Goal: Task Accomplishment & Management: Use online tool/utility

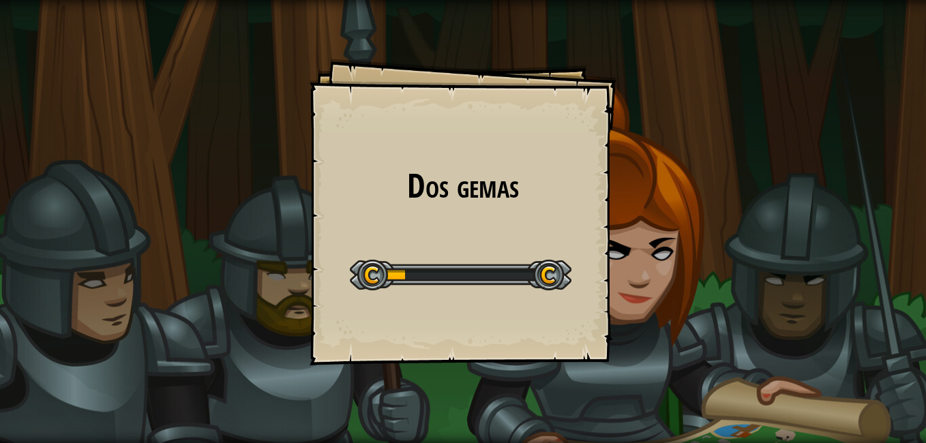
click at [434, 224] on div "Dos gemas Metas Nivel de inicio Error cargando del servidor Necesitas una suscr…" at bounding box center [462, 212] width 307 height 307
drag, startPoint x: 511, startPoint y: 169, endPoint x: 481, endPoint y: 182, distance: 32.0
click at [503, 171] on h1 "Dos gemas" at bounding box center [462, 186] width 279 height 36
click at [481, 182] on h1 "Dos gemas" at bounding box center [462, 186] width 279 height 36
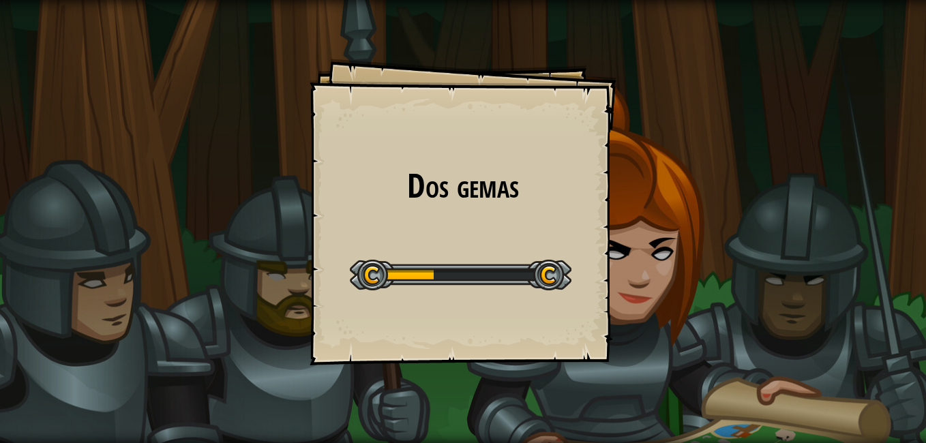
click at [433, 185] on h1 "Dos gemas" at bounding box center [462, 186] width 279 height 36
drag, startPoint x: 533, startPoint y: 177, endPoint x: 573, endPoint y: 217, distance: 56.9
click at [597, 256] on div "Dos gemas Metas Nivel de inicio Error cargando del servidor Necesitas una suscr…" at bounding box center [462, 212] width 307 height 307
click at [560, 322] on div "Dos gemas Metas Nivel de inicio Error cargando del servidor Necesitas una suscr…" at bounding box center [463, 221] width 926 height 443
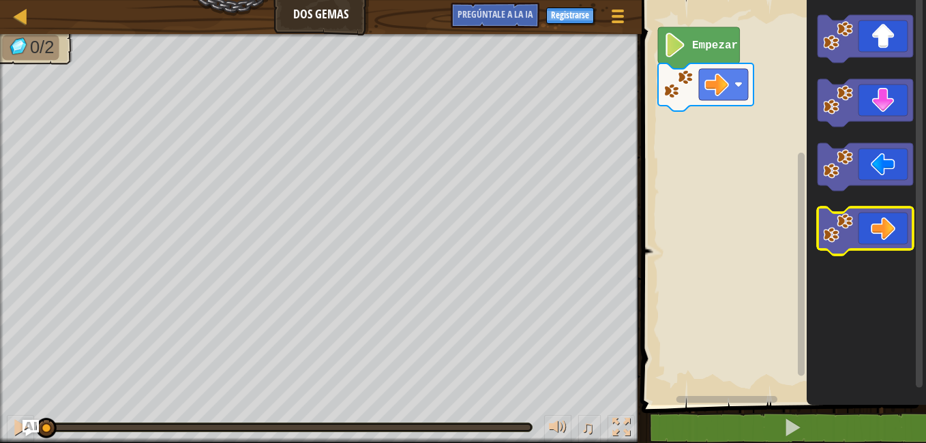
click at [887, 234] on icon "Espacio de trabajo de Blockly" at bounding box center [864, 231] width 95 height 48
click at [887, 235] on icon "Espacio de trabajo de Blockly" at bounding box center [864, 231] width 95 height 48
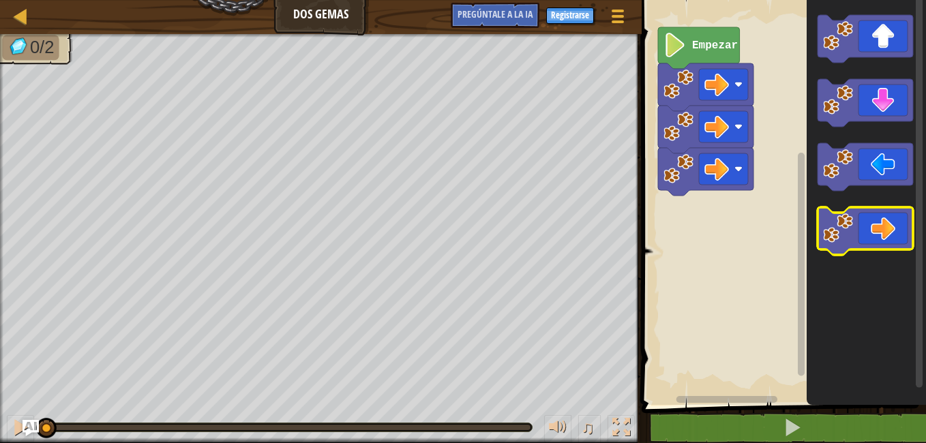
click at [887, 235] on icon "Espacio de trabajo de Blockly" at bounding box center [864, 231] width 95 height 48
click at [885, 235] on icon "Espacio de trabajo de Blockly" at bounding box center [864, 231] width 95 height 48
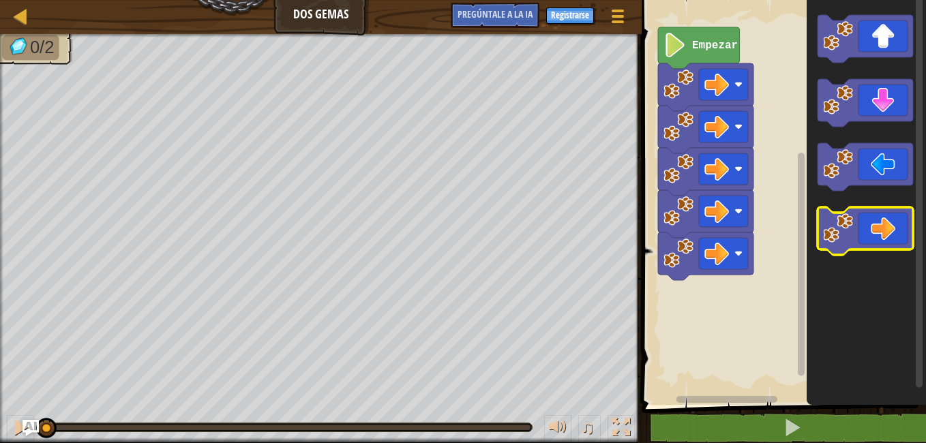
click at [883, 237] on icon "Espacio de trabajo de Blockly" at bounding box center [864, 231] width 95 height 48
click at [880, 237] on icon "Espacio de trabajo de Blockly" at bounding box center [864, 231] width 95 height 48
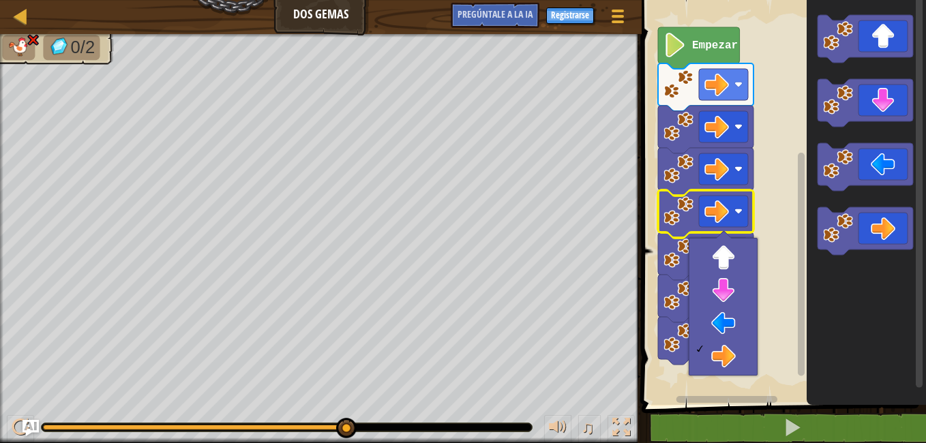
click at [758, 75] on rect "Espacio de trabajo de Blockly" at bounding box center [781, 199] width 288 height 412
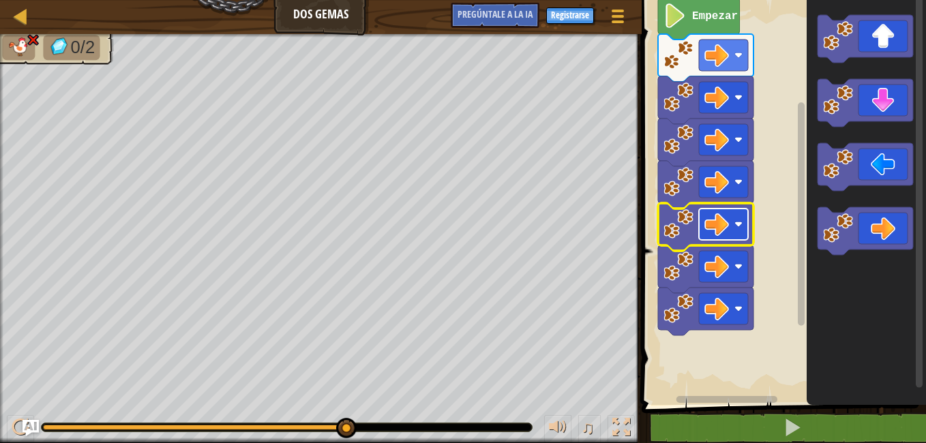
click at [740, 224] on image "Espacio de trabajo de Blockly" at bounding box center [738, 224] width 8 height 8
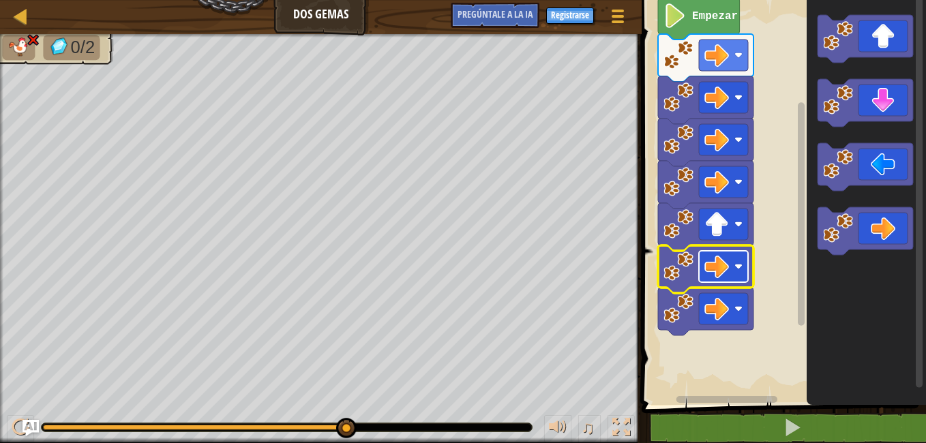
click at [741, 261] on rect "Espacio de trabajo de Blockly" at bounding box center [723, 266] width 49 height 31
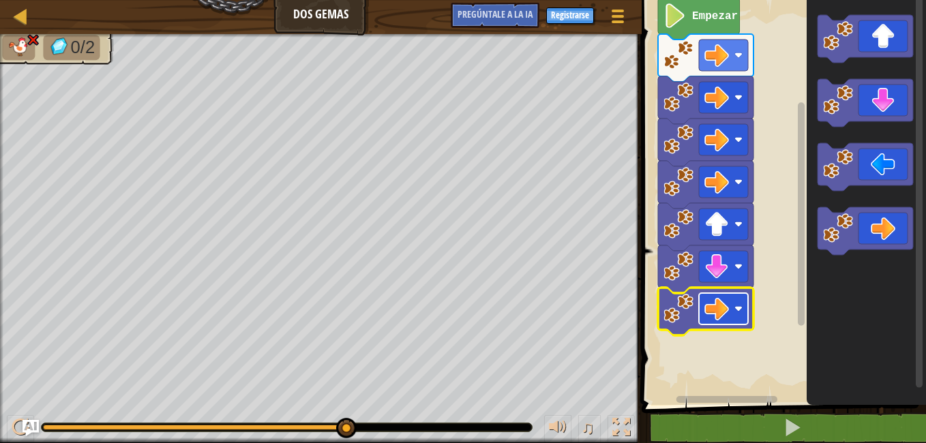
click at [744, 306] on rect "Espacio de trabajo de Blockly" at bounding box center [723, 308] width 49 height 31
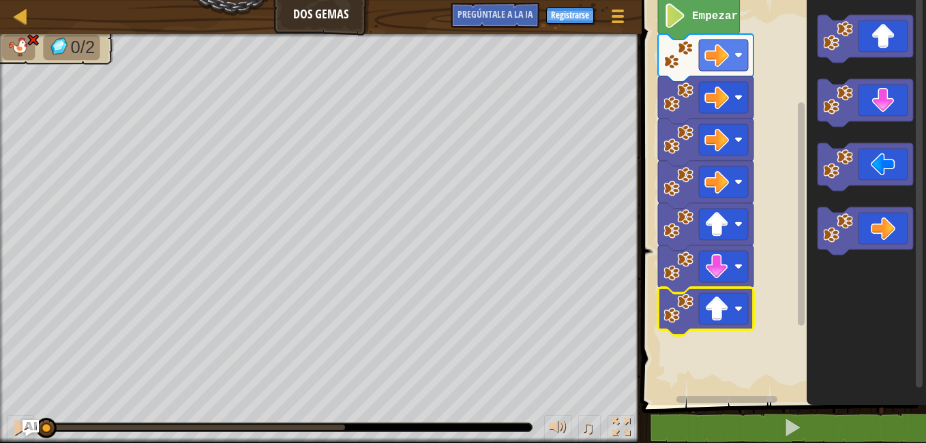
click at [35, 316] on div "0/2 ♫ Puma" at bounding box center [463, 238] width 926 height 409
click at [789, 195] on rect "Espacio de trabajo de Blockly" at bounding box center [781, 199] width 288 height 412
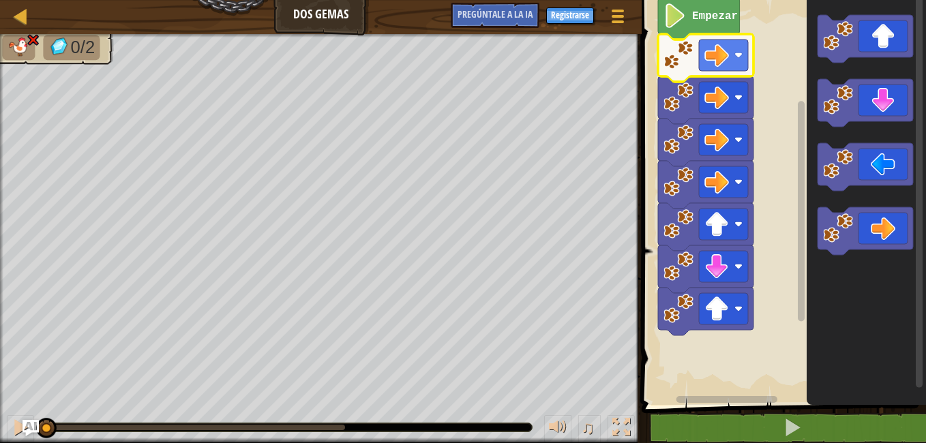
click at [709, 57] on image "Espacio de trabajo de Blockly" at bounding box center [716, 55] width 25 height 25
click at [20, 419] on div at bounding box center [21, 428] width 18 height 18
click at [23, 412] on div "♫" at bounding box center [320, 424] width 641 height 41
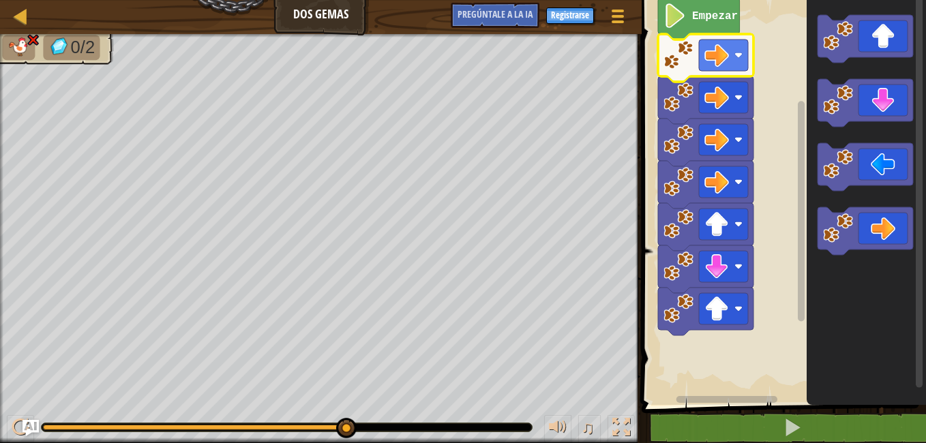
drag, startPoint x: 349, startPoint y: 419, endPoint x: 501, endPoint y: 442, distance: 153.9
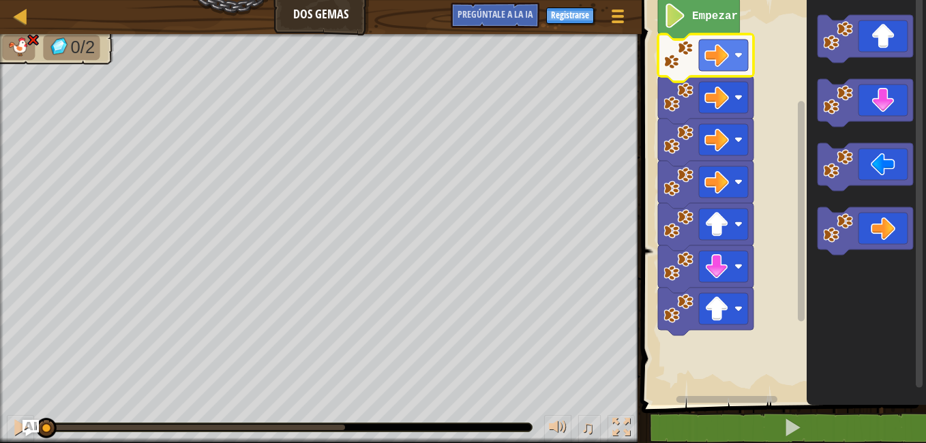
drag, startPoint x: 344, startPoint y: 432, endPoint x: -3, endPoint y: 254, distance: 389.3
click at [0, 0] on html "Mapa Dos gemas Menú del Juego Registrarse Pregúntale a la IA 1 הההההההההההההההה…" at bounding box center [463, 0] width 926 height 0
click at [730, 14] on text "Empezar" at bounding box center [715, 16] width 46 height 12
click at [711, 23] on icon "Espacio de trabajo de Blockly" at bounding box center [699, 19] width 82 height 42
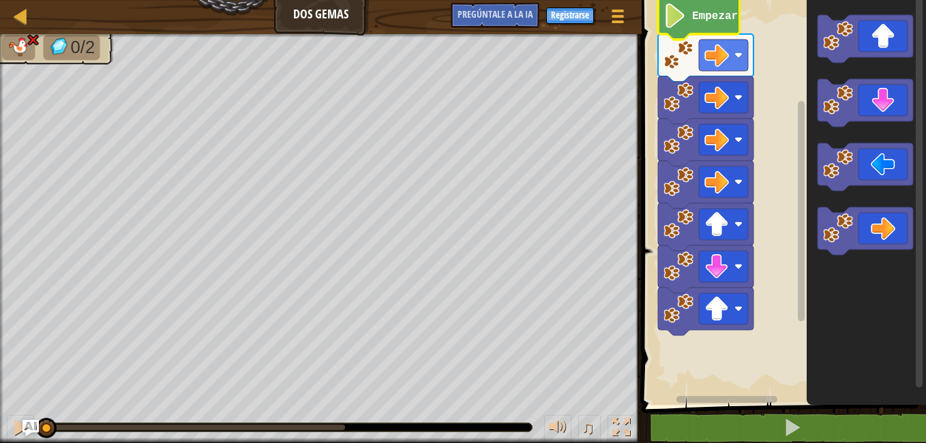
click at [701, 24] on icon "Espacio de trabajo de Blockly" at bounding box center [699, 19] width 82 height 42
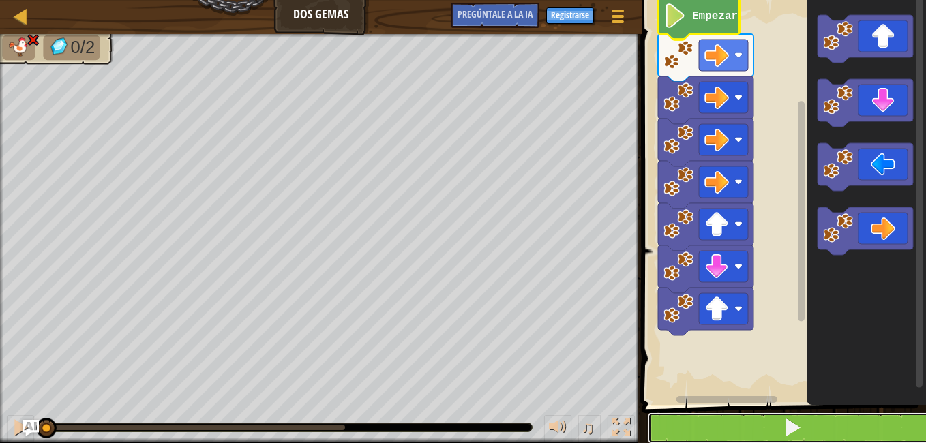
click at [798, 431] on span at bounding box center [792, 427] width 19 height 19
click at [802, 425] on button at bounding box center [792, 427] width 288 height 31
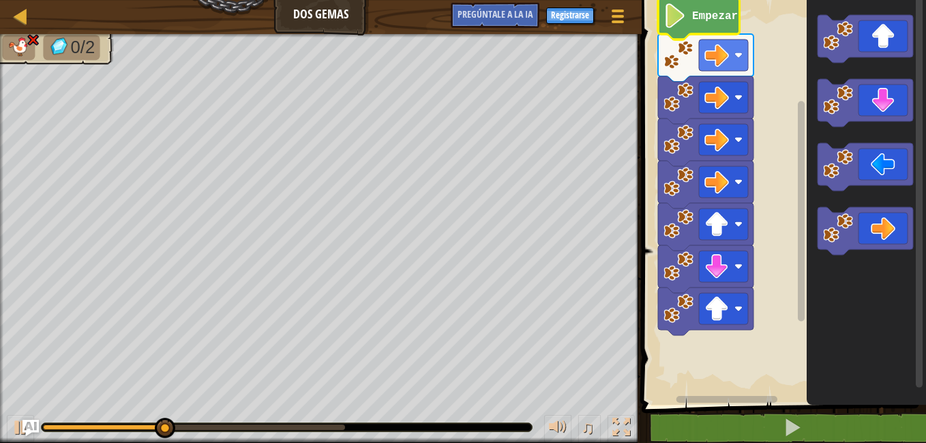
click at [840, 5] on icon "Espacio de trabajo de Blockly" at bounding box center [865, 199] width 119 height 412
click at [622, 10] on span at bounding box center [617, 10] width 13 height 3
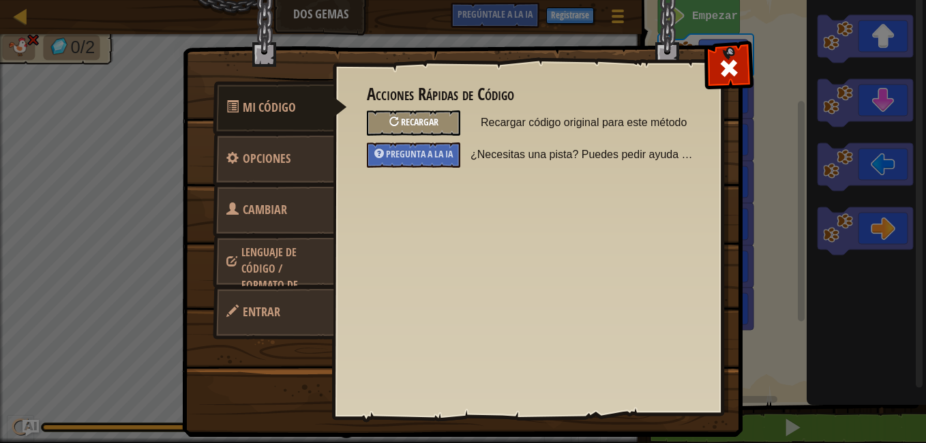
click at [427, 119] on span "Recargar" at bounding box center [419, 121] width 37 height 13
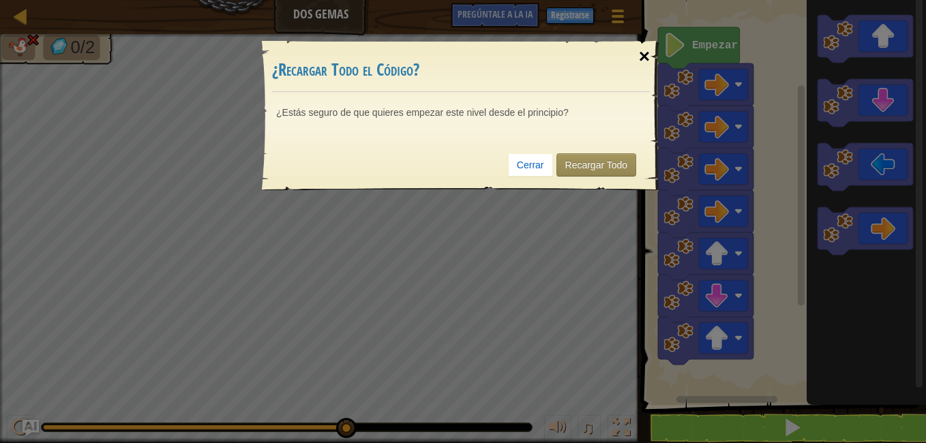
click at [651, 48] on div "×" at bounding box center [643, 57] width 31 height 40
